Goal: Find specific page/section: Find specific page/section

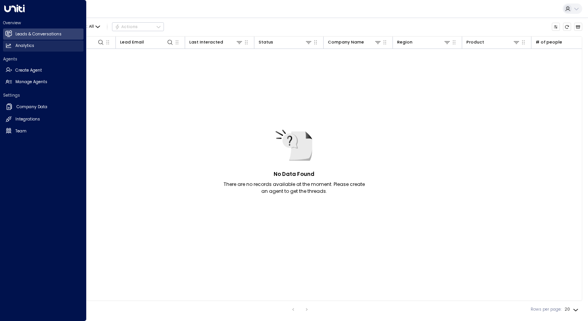
click at [23, 44] on h2 "Analytics" at bounding box center [24, 46] width 19 height 6
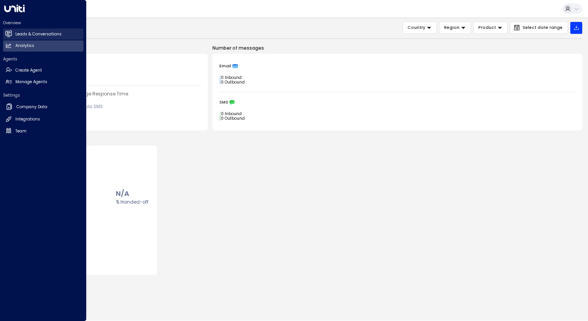
click at [18, 38] on link "Leads & Conversations Leads & Conversations" at bounding box center [43, 33] width 80 height 11
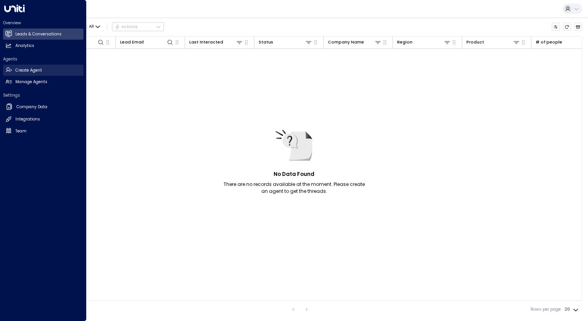
click at [21, 67] on link "Create Agent Create Agent" at bounding box center [43, 70] width 80 height 11
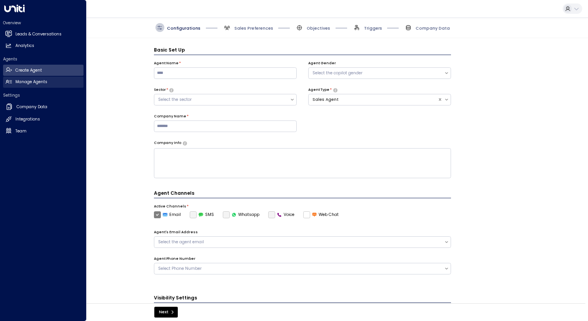
click at [8, 83] on icon at bounding box center [8, 81] width 7 height 7
